Goal: Task Accomplishment & Management: Use online tool/utility

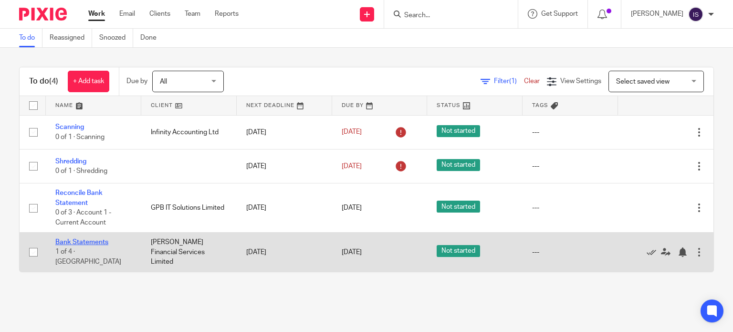
click at [76, 245] on link "Bank Statements" at bounding box center [81, 242] width 53 height 7
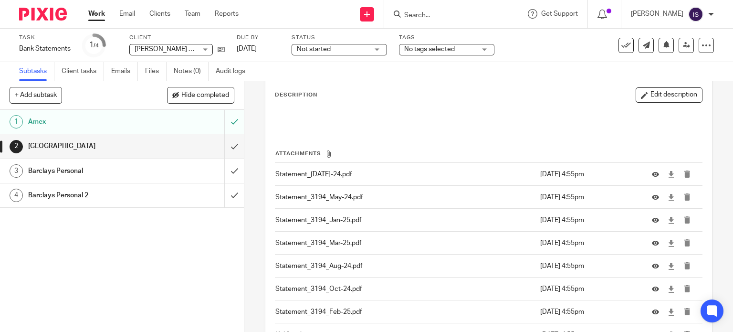
scroll to position [143, 0]
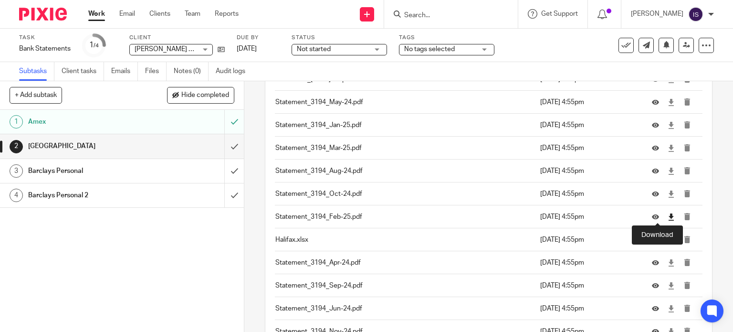
click at [667, 213] on icon at bounding box center [670, 216] width 7 height 7
click at [667, 146] on icon at bounding box center [670, 148] width 7 height 7
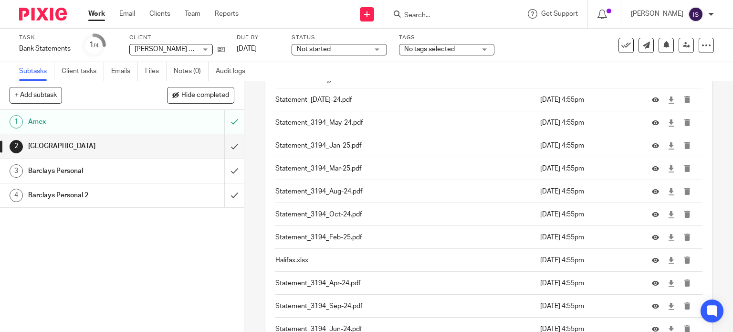
scroll to position [95, 0]
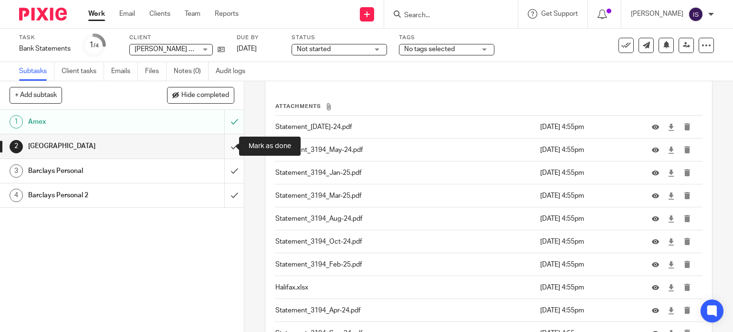
click at [225, 149] on input "submit" at bounding box center [122, 146] width 244 height 24
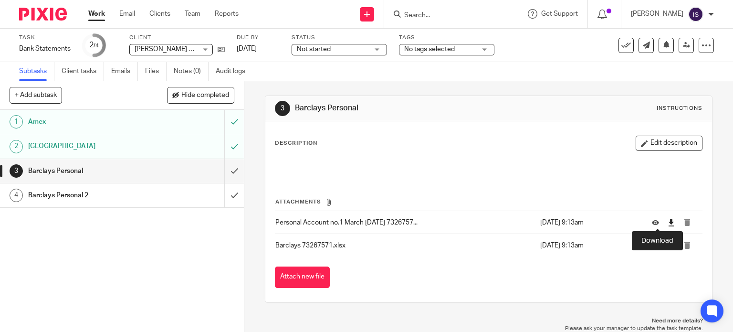
click at [667, 222] on icon at bounding box center [670, 222] width 7 height 7
